Goal: Obtain resource: Download file/media

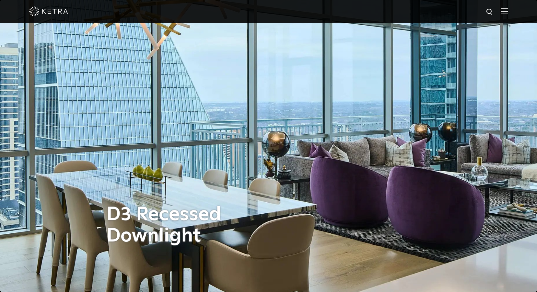
scroll to position [1069, 0]
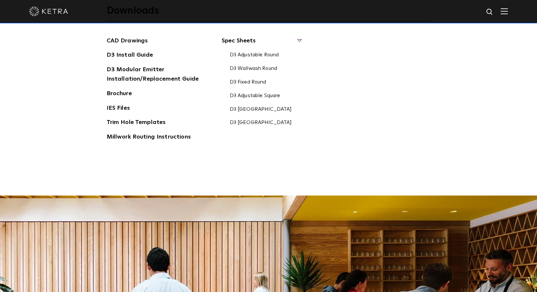
click at [508, 12] on img at bounding box center [504, 11] width 7 height 6
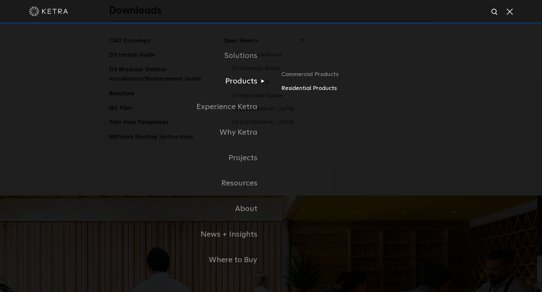
click at [284, 88] on link "Residential Products" at bounding box center [357, 88] width 152 height 9
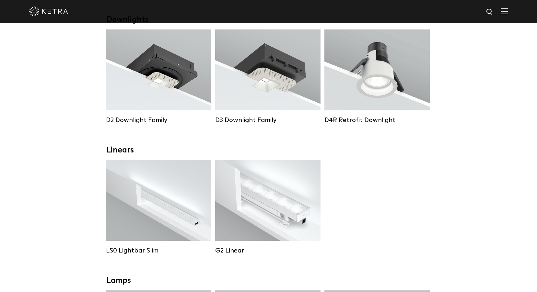
scroll to position [130, 0]
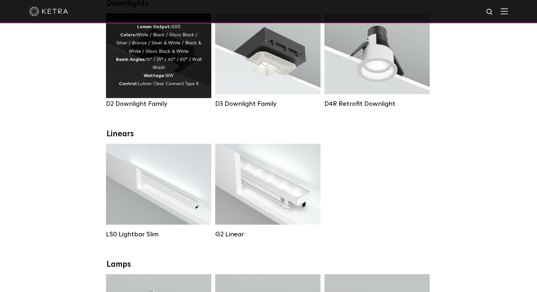
click at [170, 77] on div "Lumen Output: 1200 Colors: White / Black / Gloss Black / Silver / Bronze / Silv…" at bounding box center [159, 55] width 86 height 65
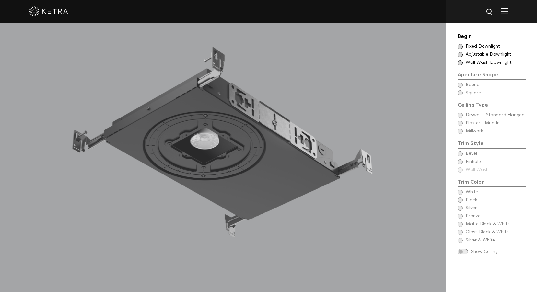
scroll to position [616, 0]
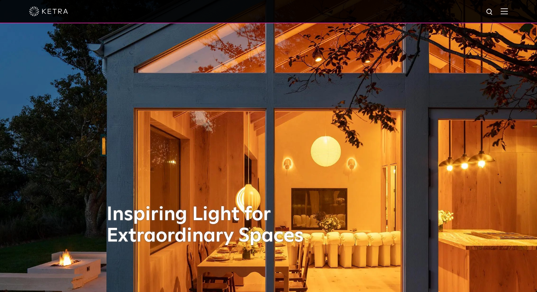
click at [508, 15] on span at bounding box center [504, 11] width 7 height 6
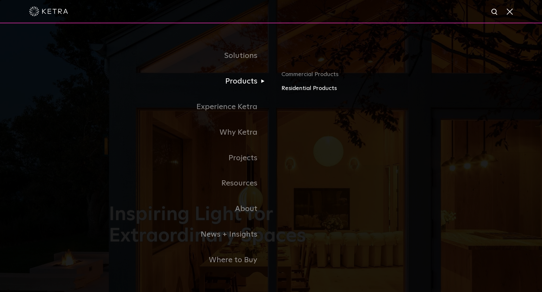
click at [308, 92] on link "Residential Products" at bounding box center [357, 88] width 152 height 9
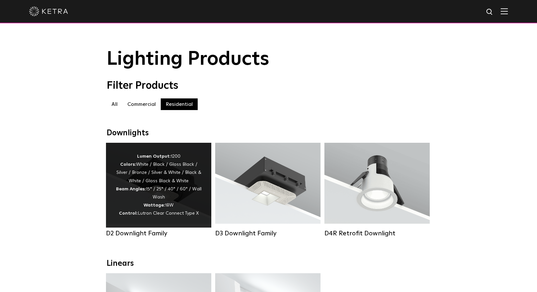
click at [173, 205] on div "Lumen Output: 1200 Colors: White / Black / Gloss Black / Silver / Bronze / Silv…" at bounding box center [159, 185] width 86 height 65
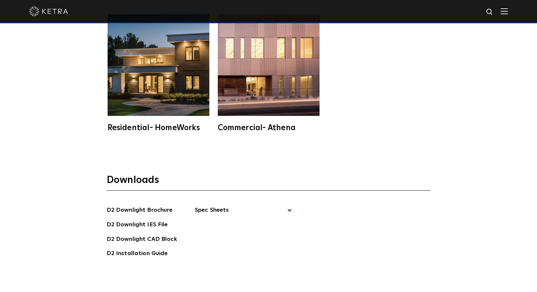
scroll to position [1750, 0]
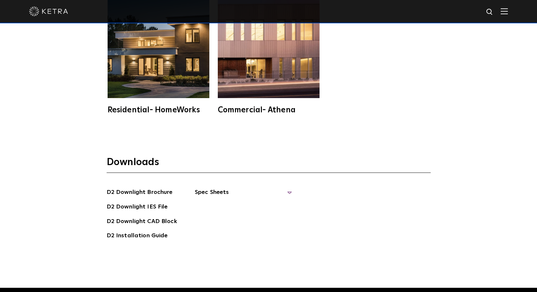
click at [215, 188] on span "Spec Sheets" at bounding box center [243, 195] width 97 height 14
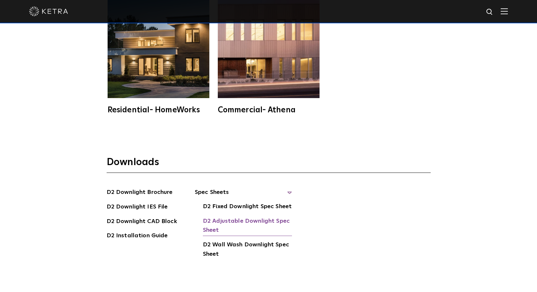
click at [221, 217] on link "D2 Adjustable Downlight Spec Sheet" at bounding box center [247, 227] width 89 height 20
